Goal: Navigation & Orientation: Go to known website

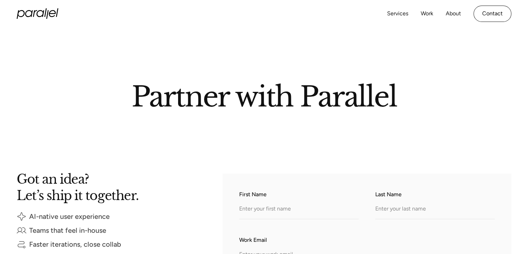
click at [47, 16] on icon at bounding box center [47, 14] width 2 height 9
click at [34, 14] on icon "home" at bounding box center [35, 13] width 4 height 7
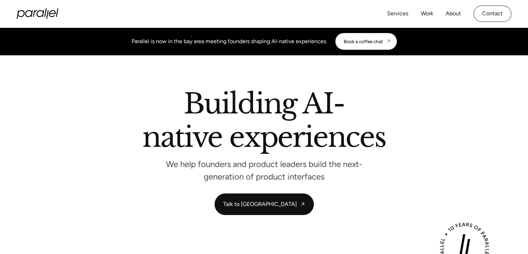
click at [191, 36] on div "Parallel is now in the bay area meeting founders shaping AI-native experiences.…" at bounding box center [264, 41] width 265 height 17
